Goal: Task Accomplishment & Management: Complete application form

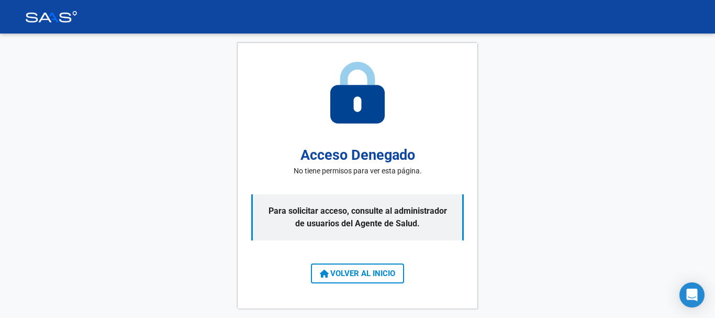
click at [359, 272] on span "VOLVER AL INICIO" at bounding box center [357, 272] width 75 height 9
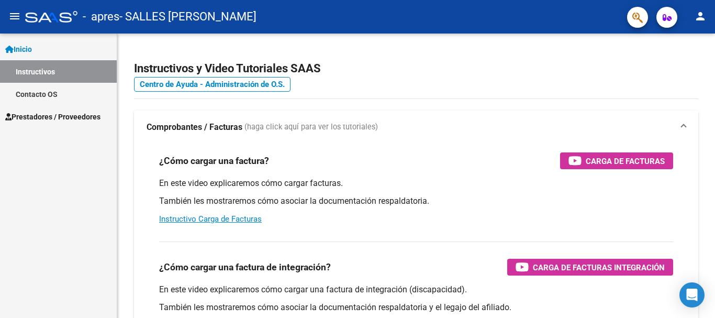
click at [69, 116] on span "Prestadores / Proveedores" at bounding box center [52, 117] width 95 height 12
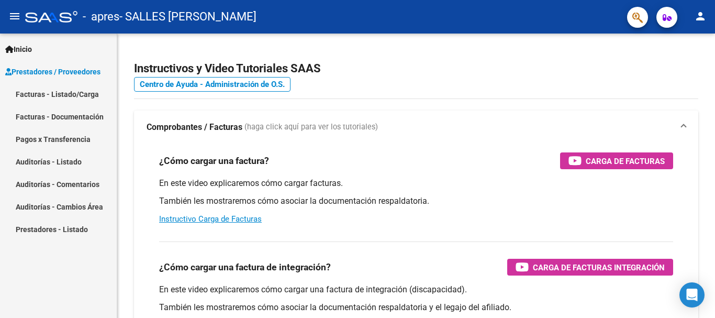
click at [71, 90] on link "Facturas - Listado/Carga" at bounding box center [58, 94] width 117 height 23
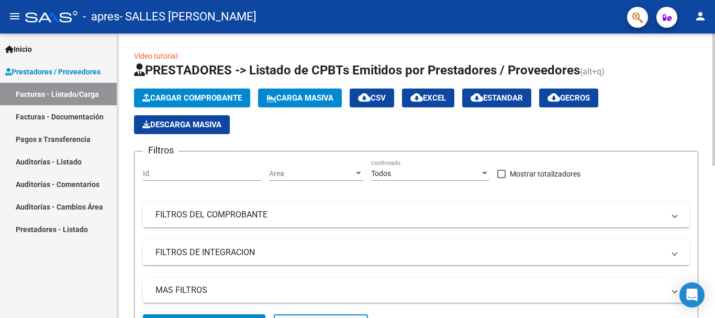
click at [201, 95] on span "Cargar Comprobante" at bounding box center [191, 97] width 99 height 9
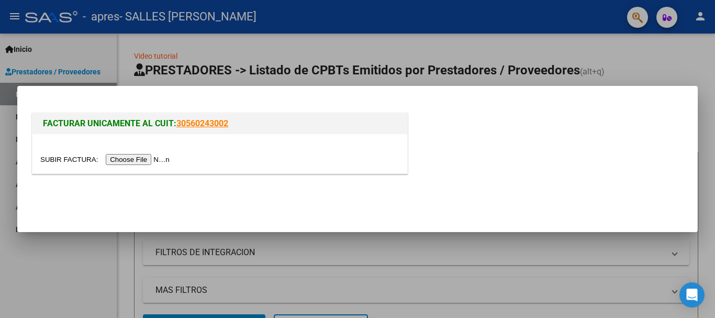
click at [145, 162] on input "file" at bounding box center [106, 159] width 132 height 11
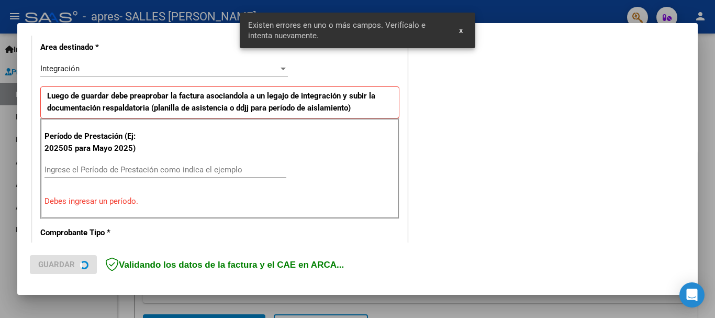
scroll to position [261, 0]
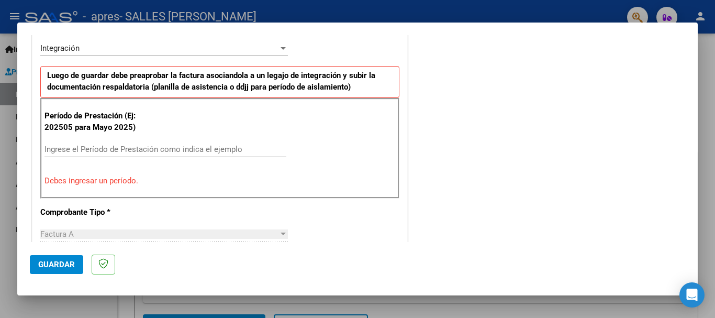
click at [59, 149] on input "Ingrese el Período de Prestación como indica el ejemplo" at bounding box center [165, 148] width 242 height 9
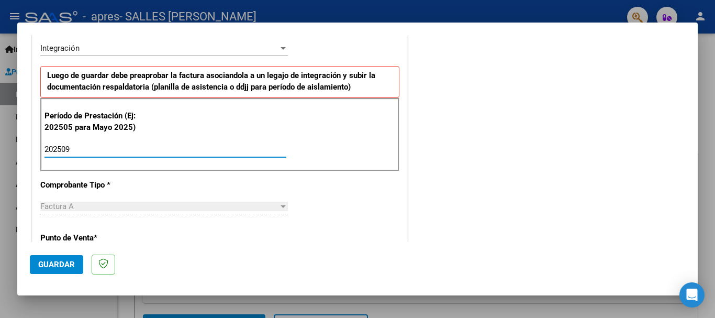
type input "202509"
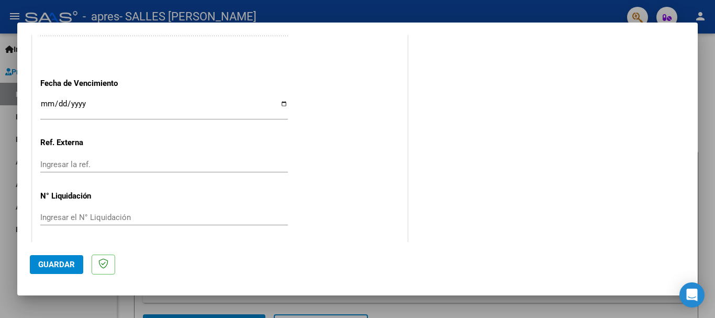
scroll to position [714, 0]
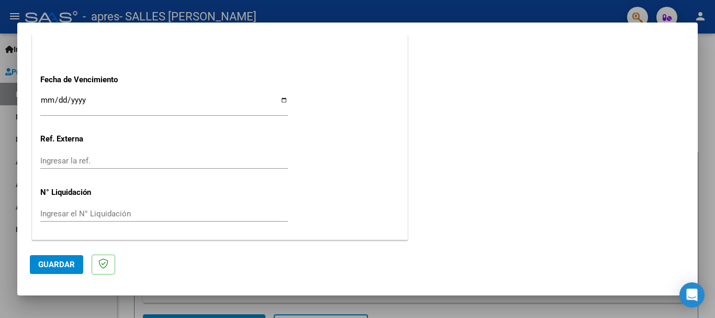
click at [280, 99] on input "Ingresar la fecha" at bounding box center [164, 104] width 248 height 17
type input "[DATE]"
click at [64, 262] on span "Guardar" at bounding box center [56, 264] width 37 height 9
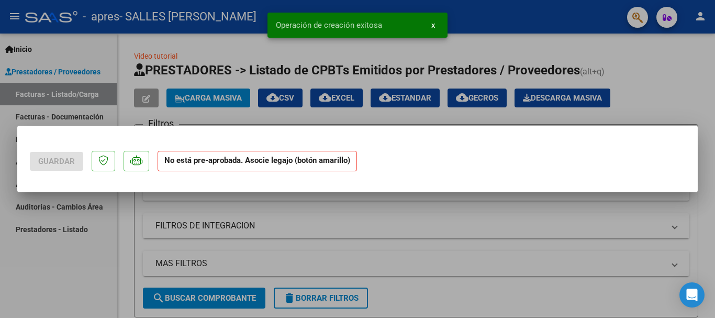
scroll to position [0, 0]
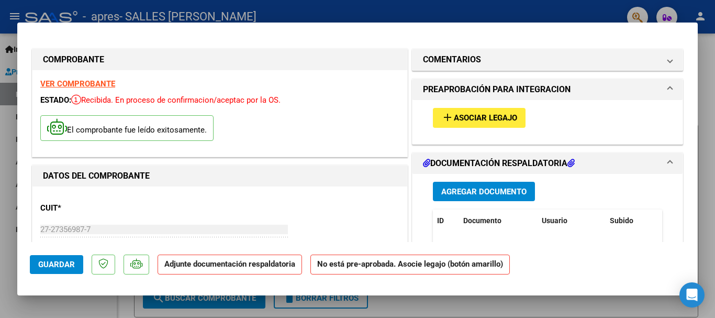
click at [484, 116] on span "Asociar Legajo" at bounding box center [485, 118] width 63 height 9
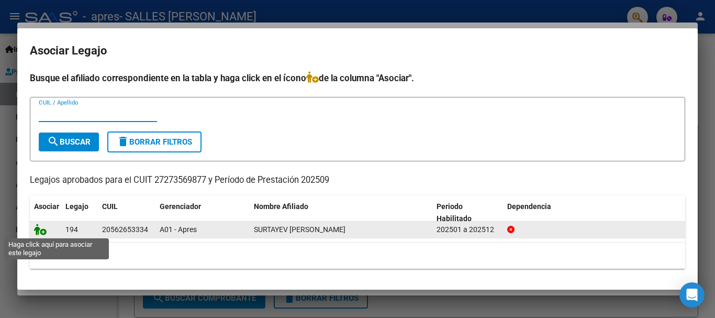
click at [37, 230] on icon at bounding box center [40, 229] width 13 height 12
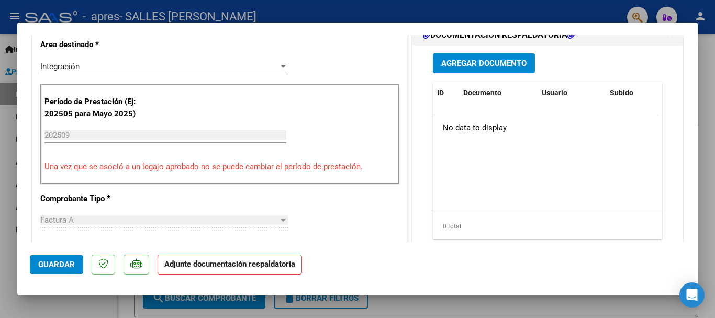
scroll to position [221, 0]
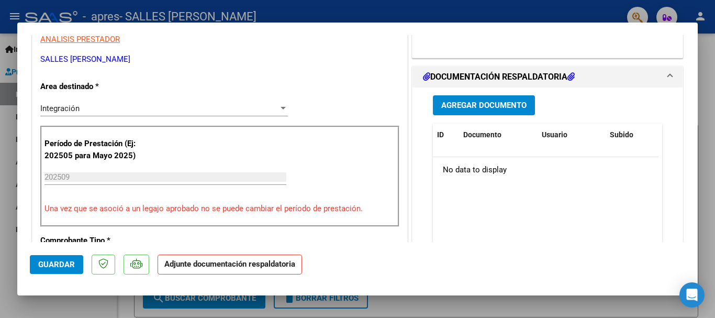
click at [469, 105] on span "Agregar Documento" at bounding box center [483, 105] width 85 height 9
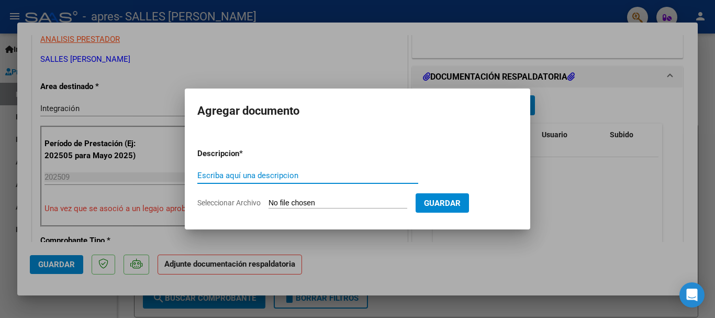
click at [267, 176] on input "Escriba aquí una descripcion" at bounding box center [307, 175] width 221 height 9
type input "p"
click at [265, 176] on input "la" at bounding box center [307, 175] width 221 height 9
type input "l"
type input "Planilla de asistencia"
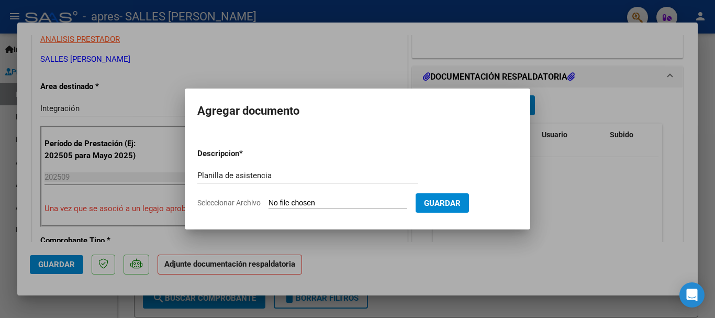
click at [367, 204] on input "Seleccionar Archivo" at bounding box center [337, 203] width 139 height 10
type input "C:\fakepath\[PERSON_NAME] de asistencia [DATE].pdf"
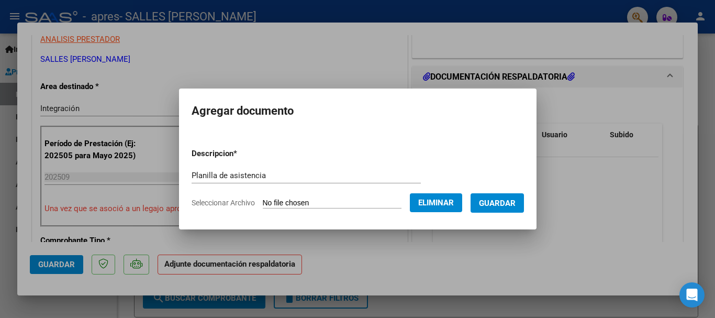
click at [503, 199] on span "Guardar" at bounding box center [497, 202] width 37 height 9
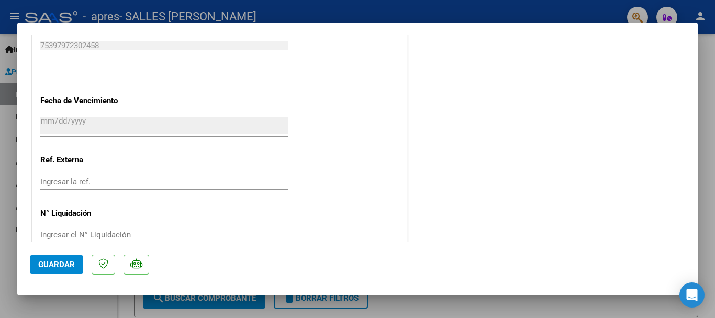
scroll to position [730, 0]
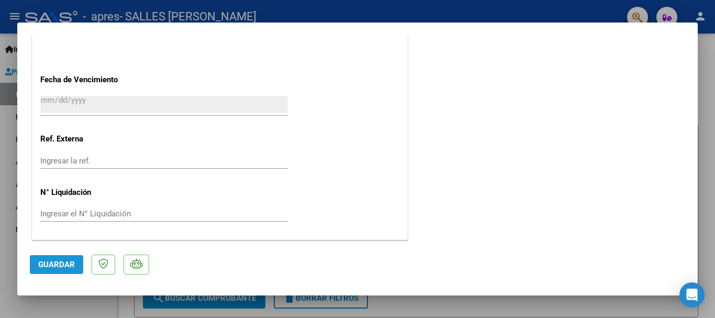
click at [65, 266] on span "Guardar" at bounding box center [56, 264] width 37 height 9
click at [54, 267] on span "Guardar" at bounding box center [56, 264] width 37 height 9
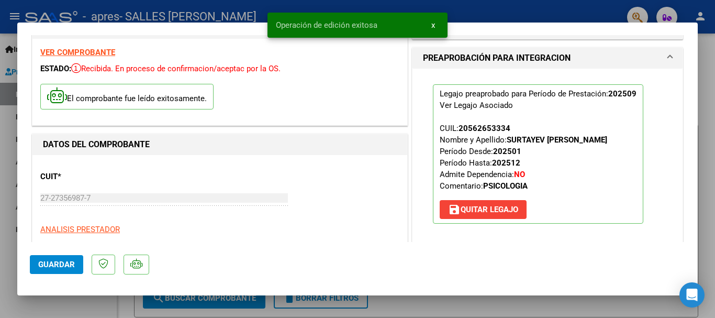
scroll to position [0, 0]
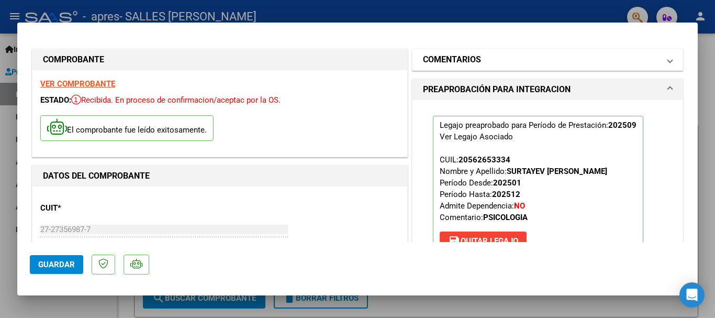
click at [668, 61] on span at bounding box center [670, 59] width 4 height 13
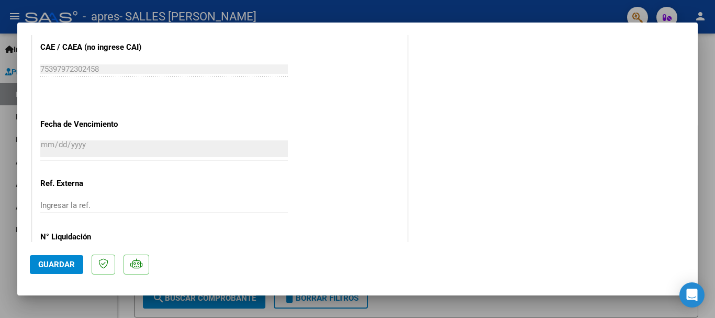
scroll to position [730, 0]
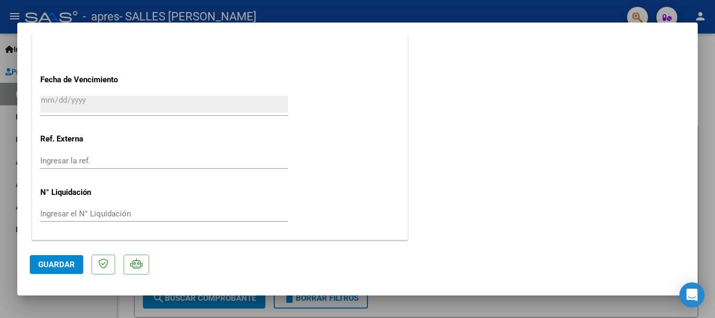
click at [704, 181] on div at bounding box center [357, 159] width 715 height 318
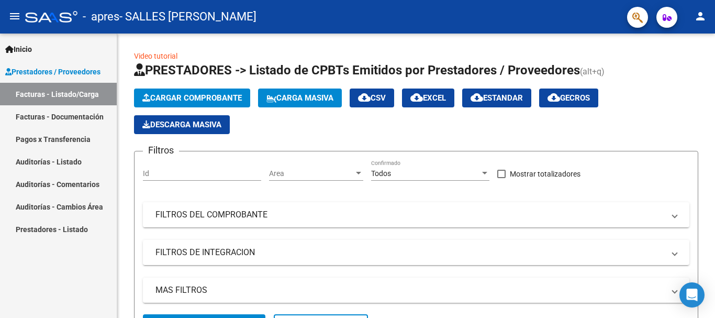
click at [75, 115] on link "Facturas - Documentación" at bounding box center [58, 116] width 117 height 23
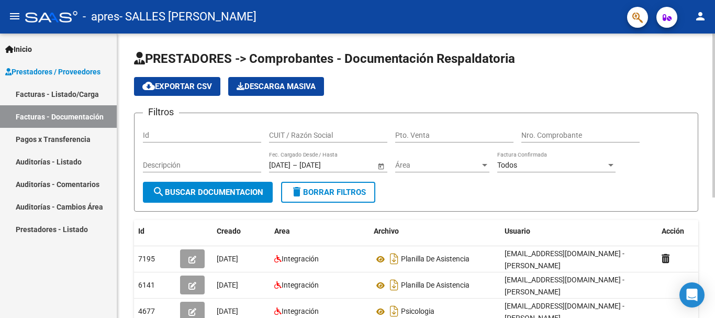
click at [714, 53] on div at bounding box center [713, 115] width 3 height 164
